Goal: Check status: Check status

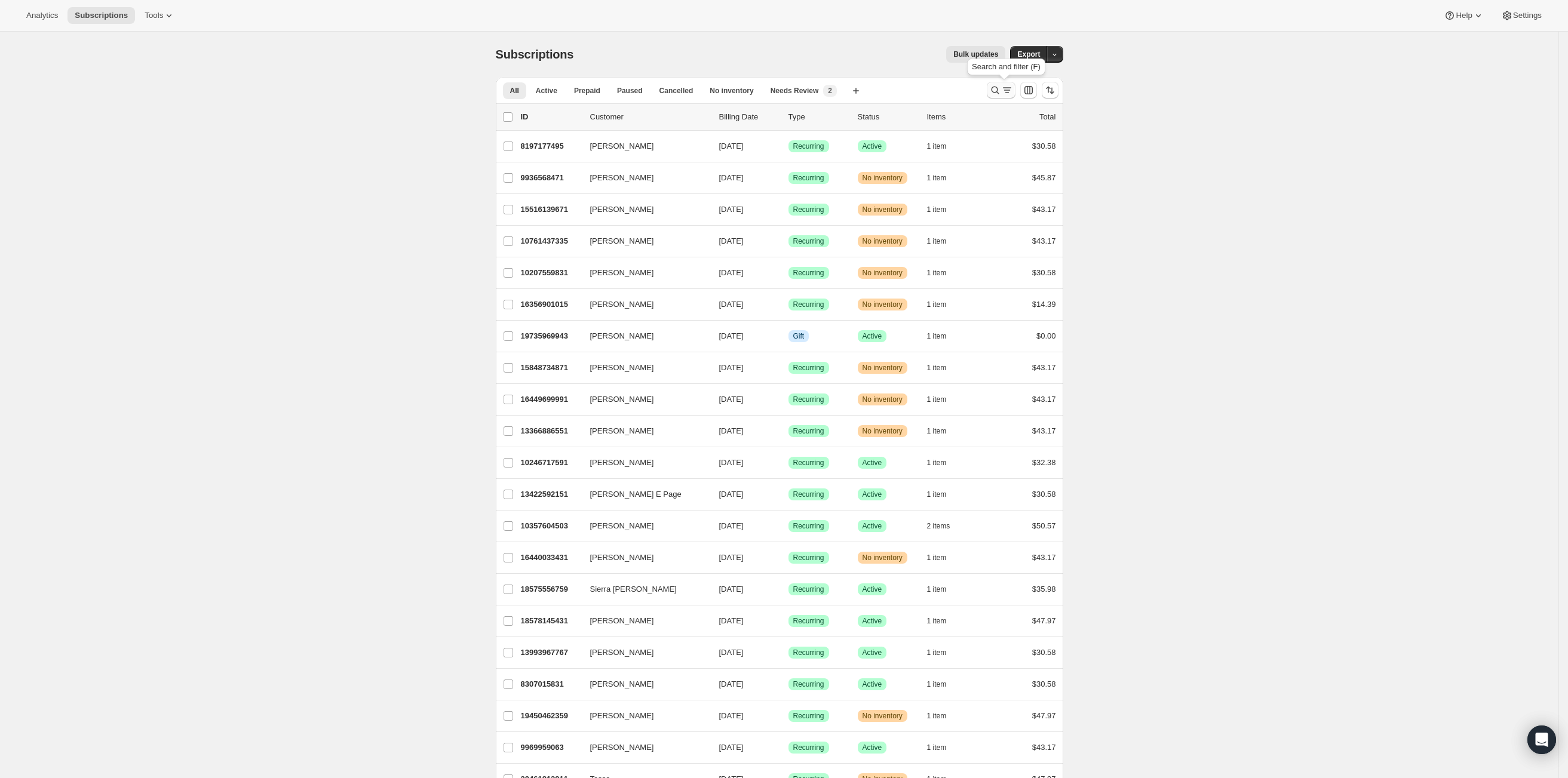
click at [1000, 86] on icon "Search and filter results" at bounding box center [995, 90] width 12 height 12
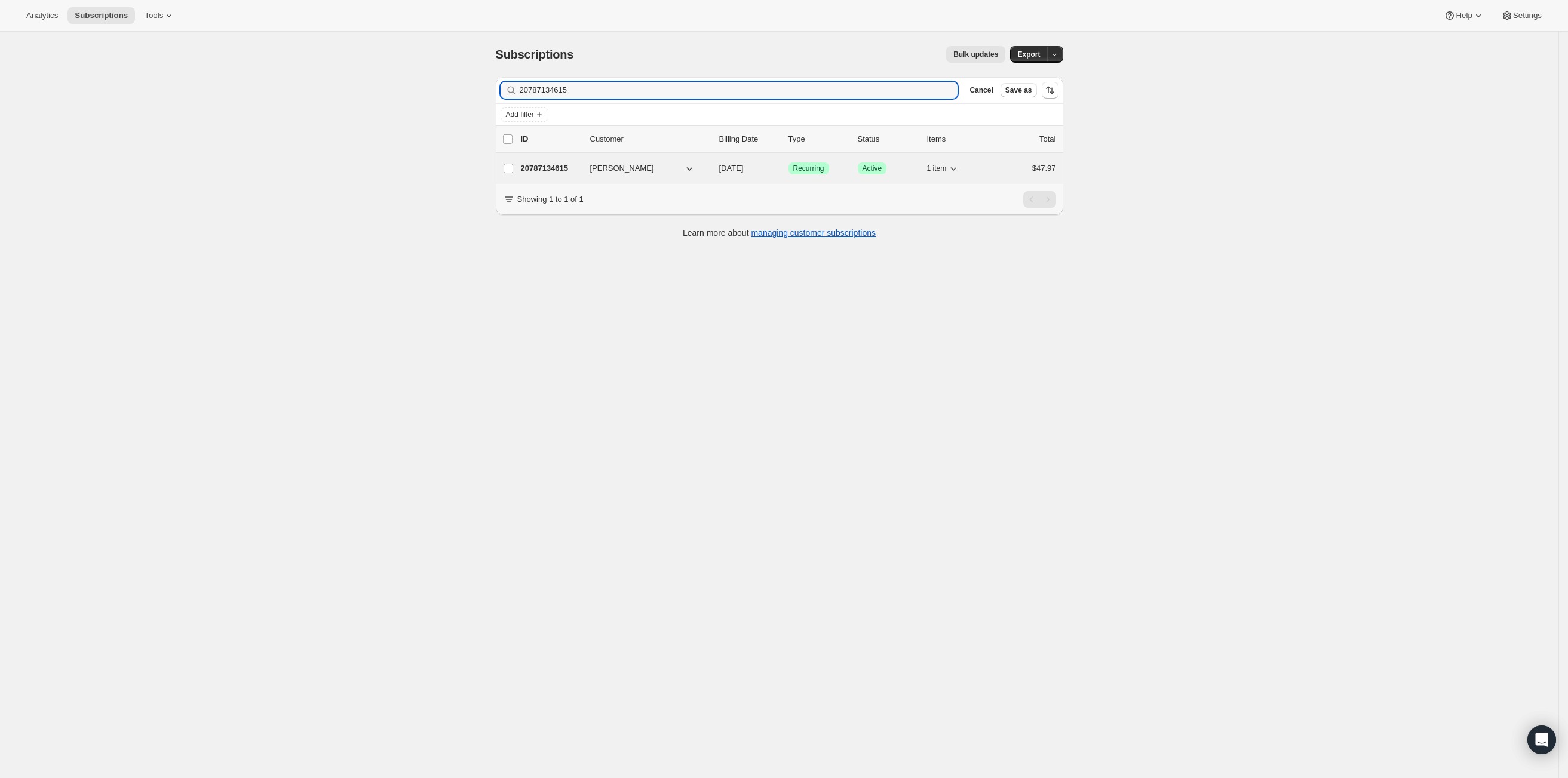
type input "20787134615"
click at [590, 170] on div "20787134615 [PERSON_NAME] [DATE] Success Recurring Success Active 1 item $47.97" at bounding box center [788, 168] width 535 height 17
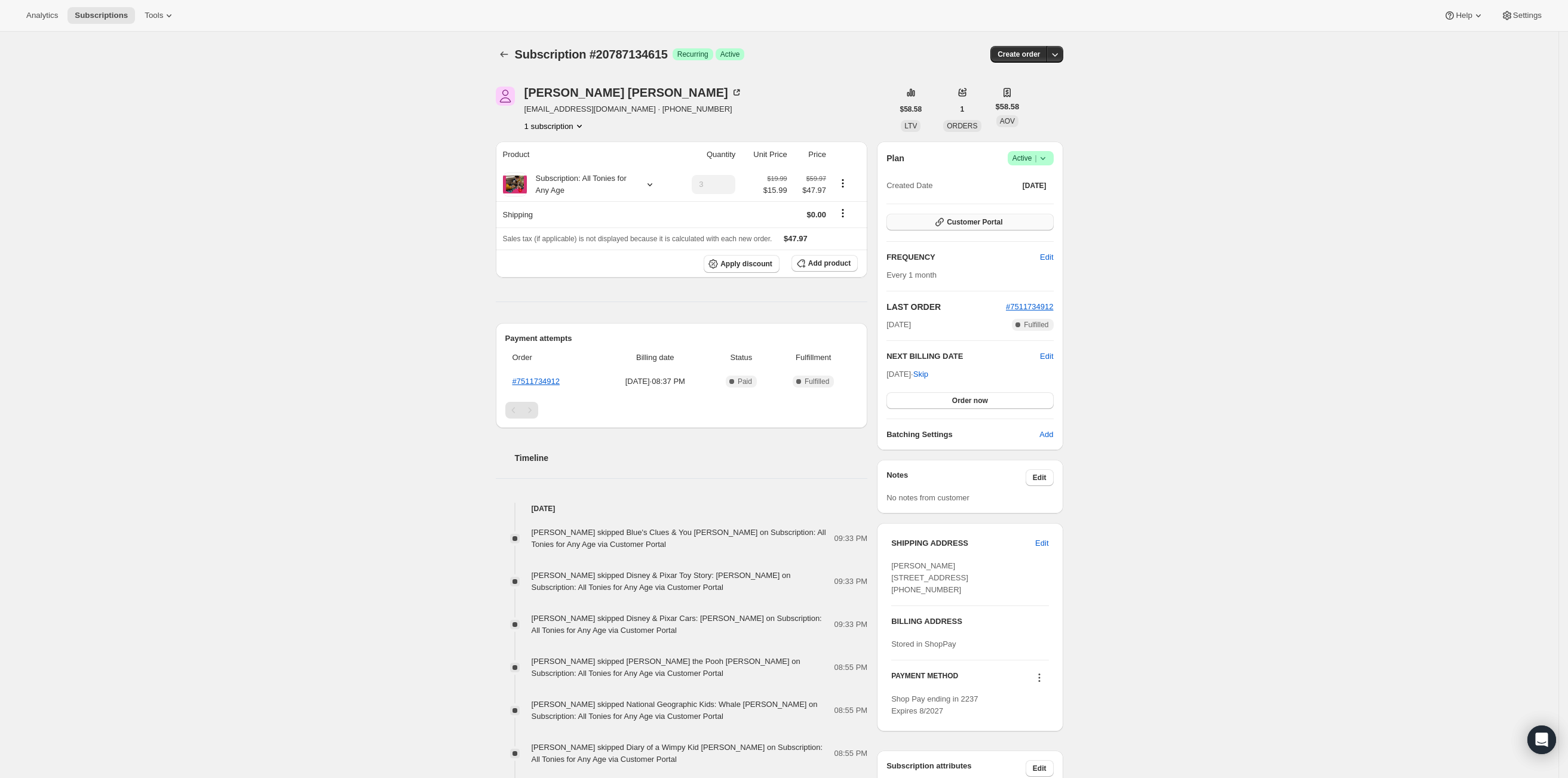
click at [988, 224] on span "Customer Portal" at bounding box center [974, 222] width 56 height 9
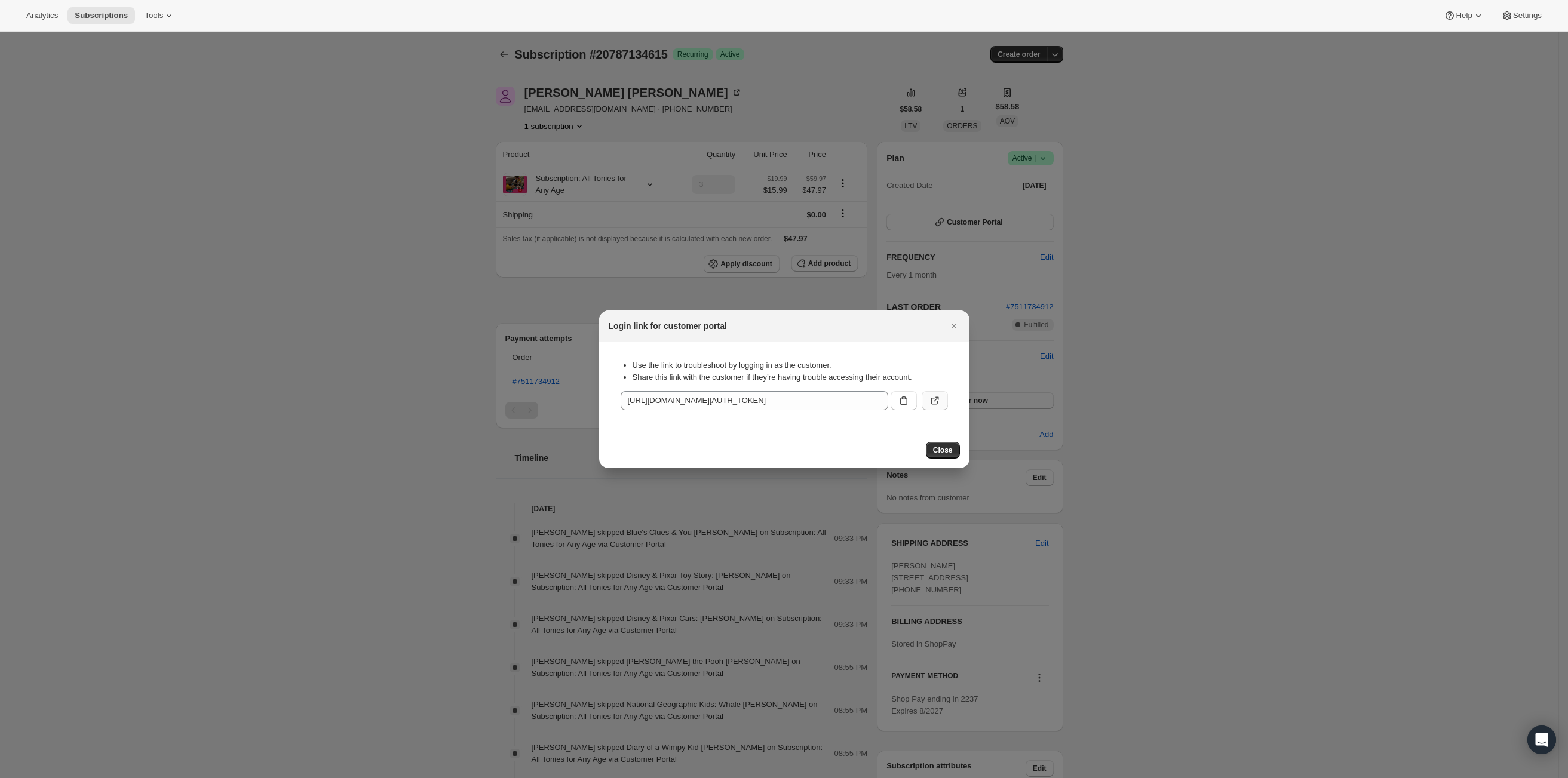
click at [934, 401] on icon ":rcc:" at bounding box center [935, 401] width 12 height 12
click at [899, 402] on icon ":rcc:" at bounding box center [904, 401] width 12 height 12
